Goal: Navigation & Orientation: Find specific page/section

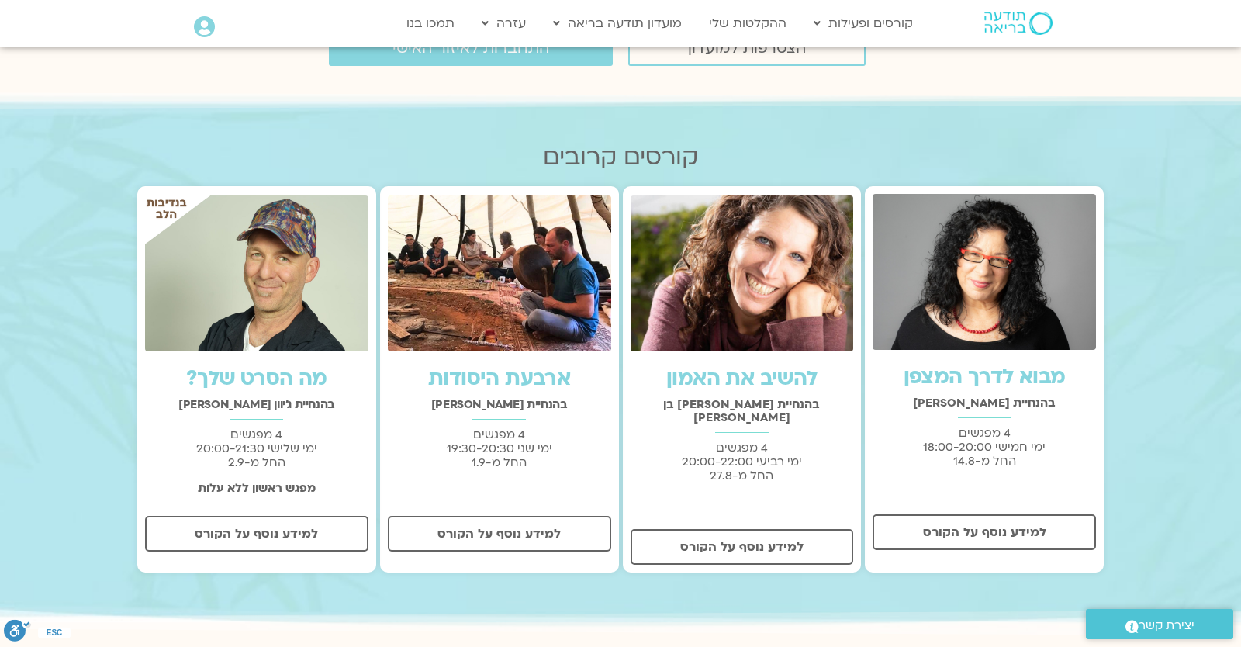
scroll to position [272, 0]
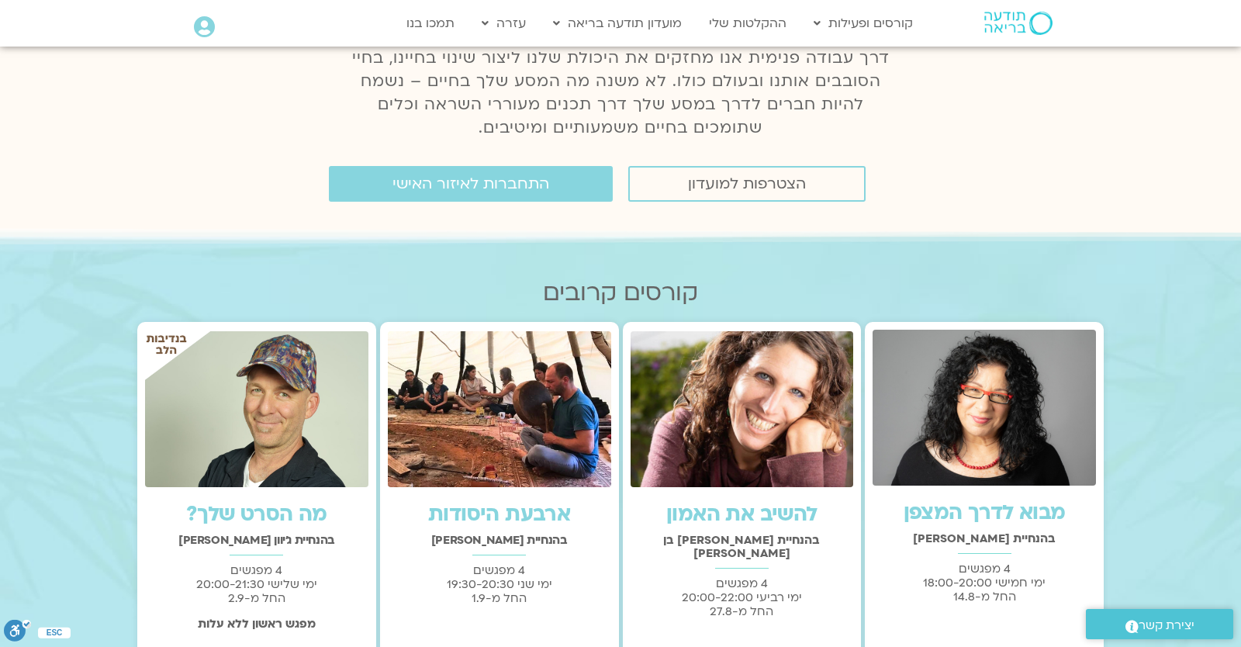
click at [217, 170] on div "התחברות לאיזור האישי" at bounding box center [399, 184] width 427 height 36
click at [208, 36] on icon at bounding box center [204, 27] width 21 height 22
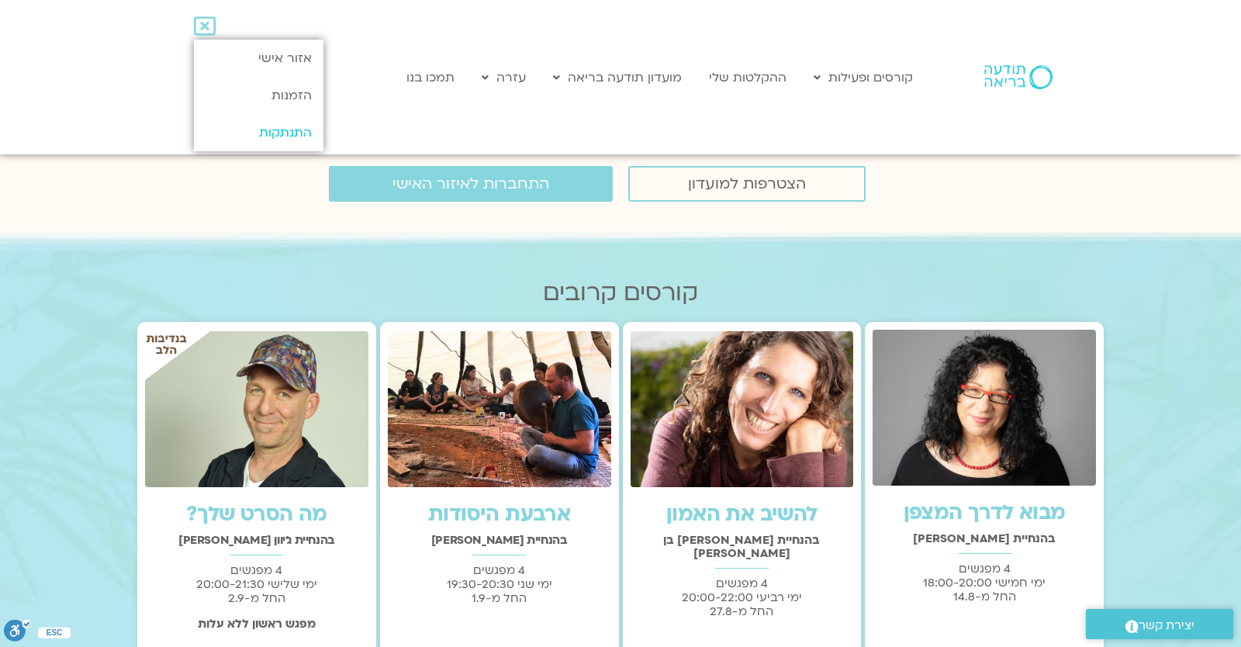
click at [256, 142] on link "התנתקות" at bounding box center [259, 132] width 130 height 37
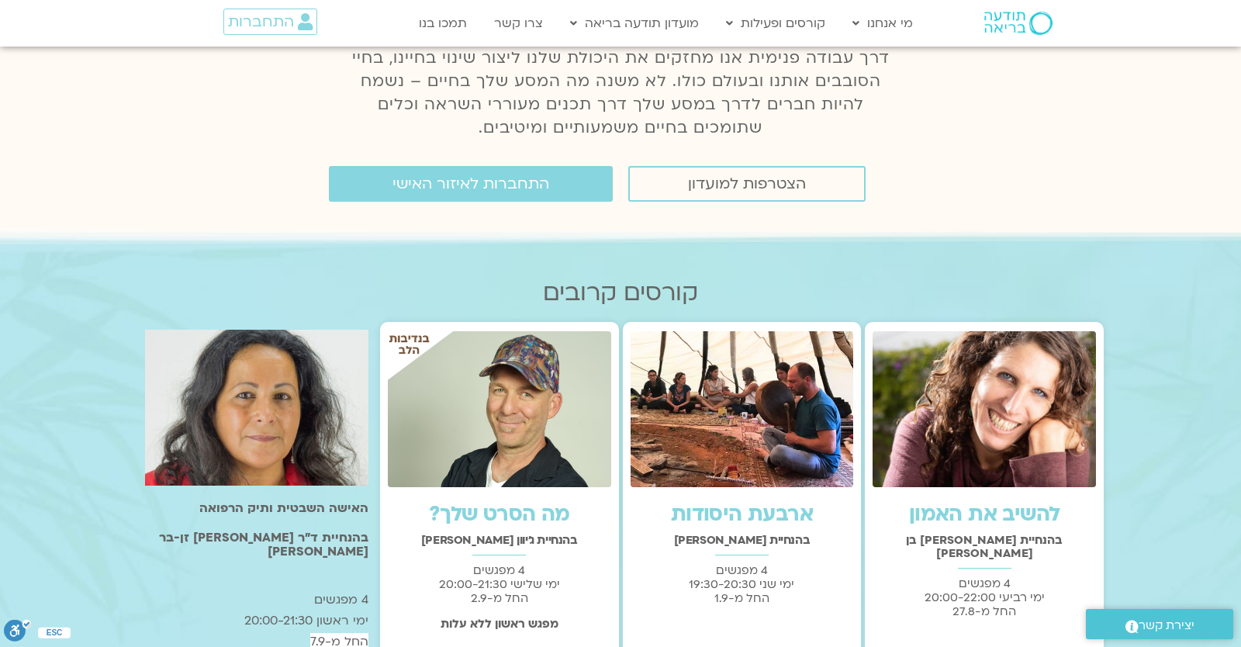
scroll to position [407, 0]
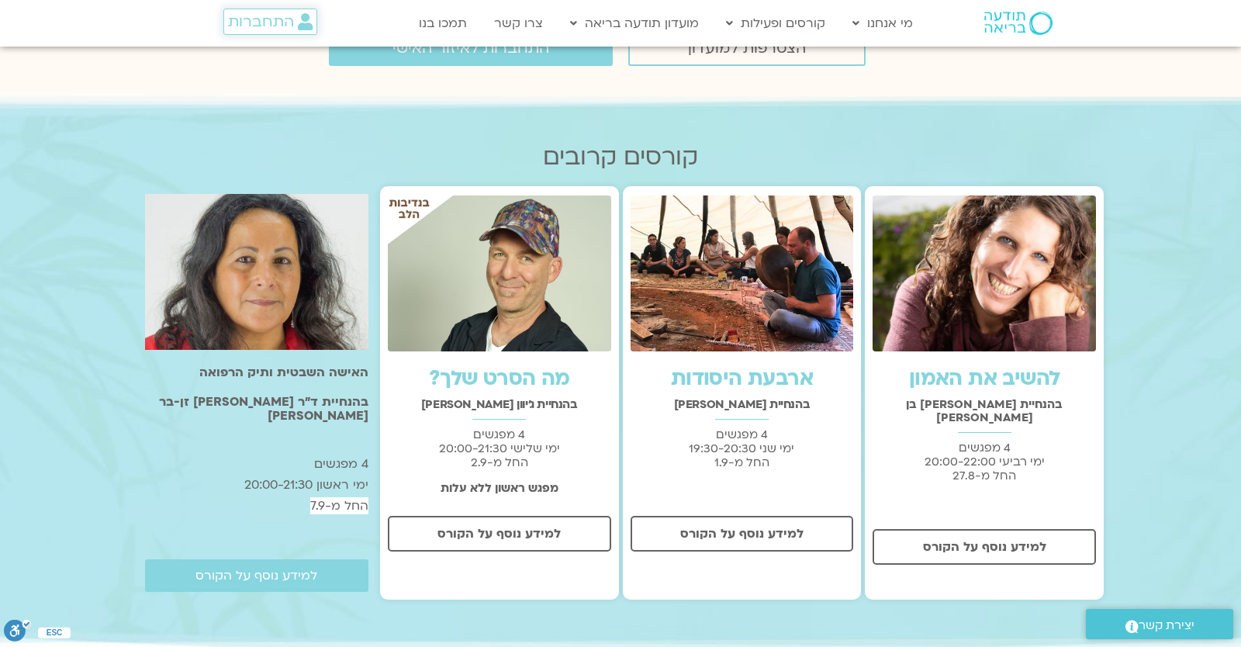
click at [271, 14] on span "התחברות" at bounding box center [261, 21] width 66 height 17
